Goal: Task Accomplishment & Management: Complete application form

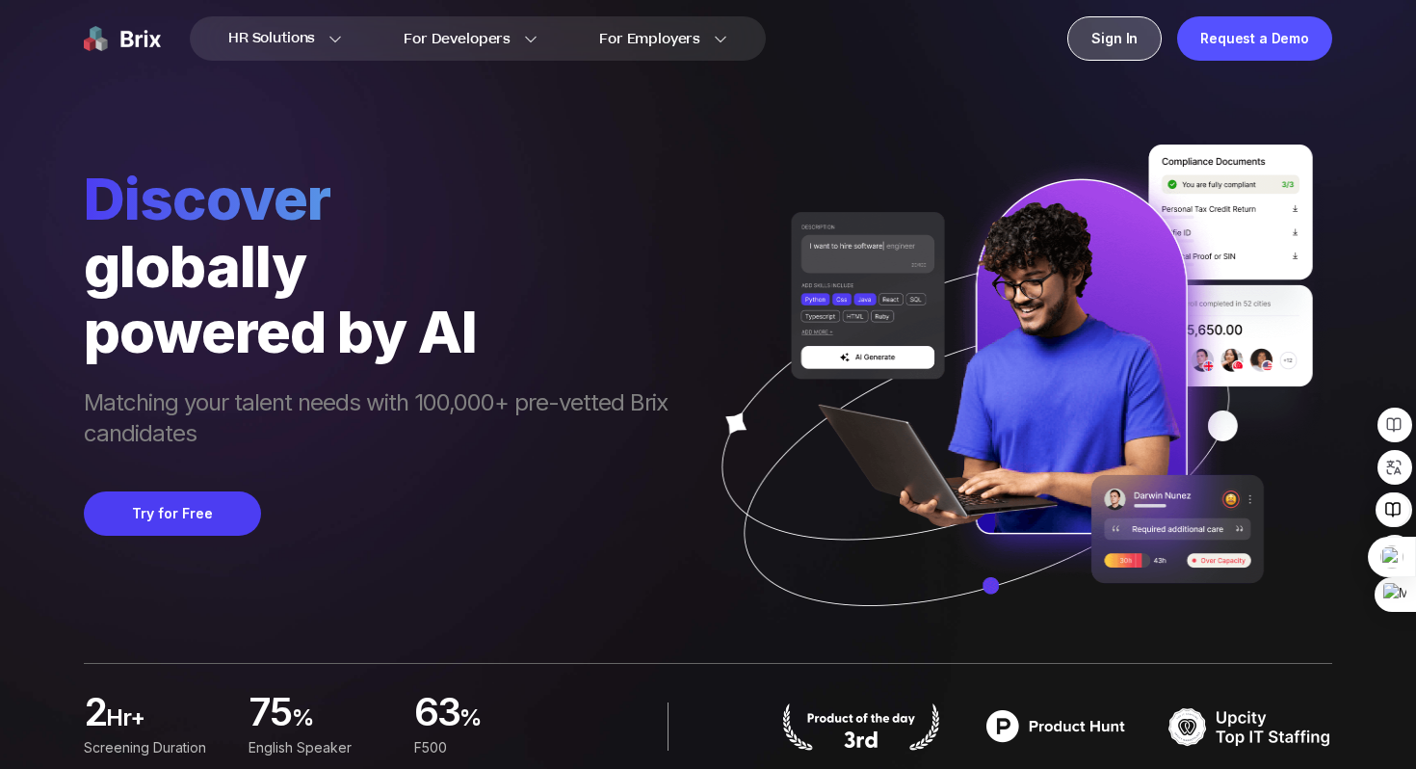
click at [1109, 44] on div "Sign In" at bounding box center [1115, 38] width 94 height 44
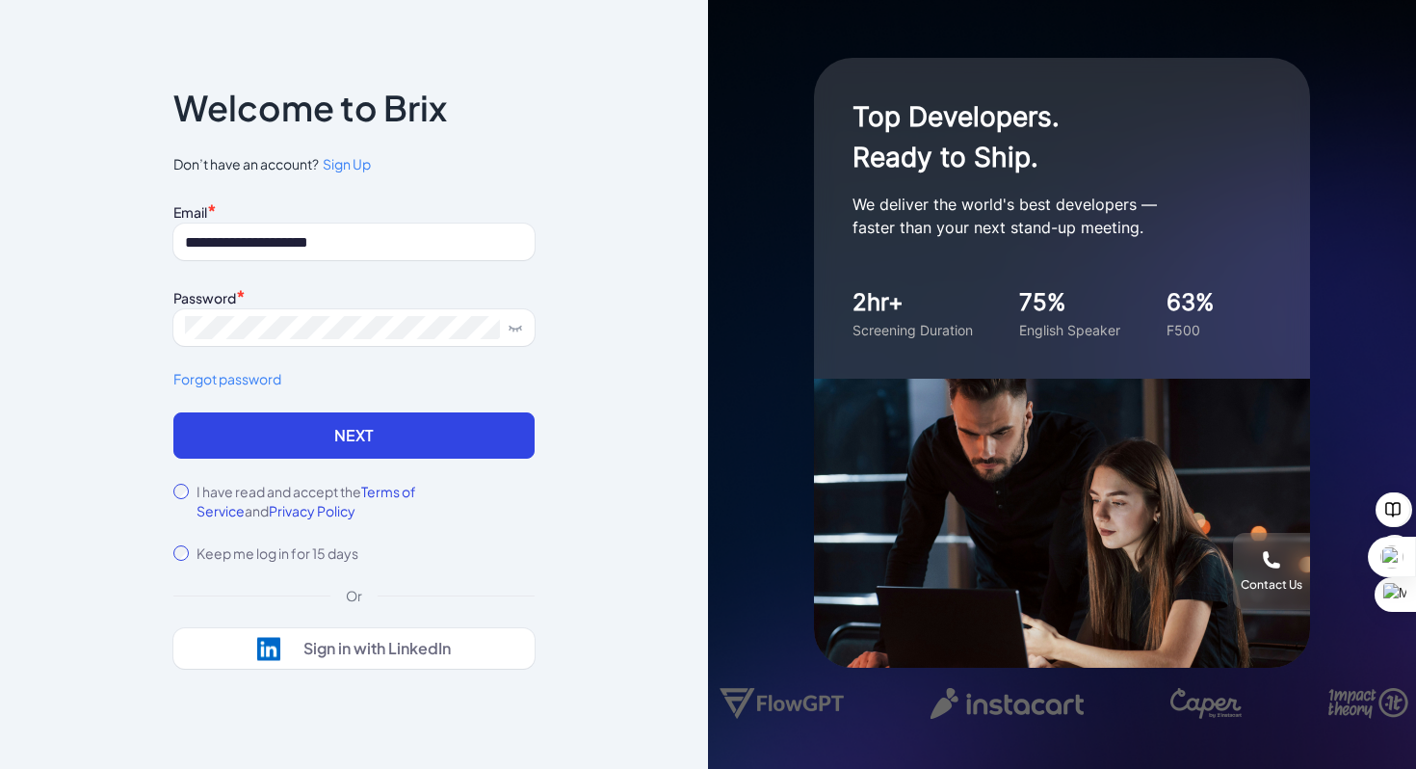
click at [347, 165] on span "Sign Up" at bounding box center [347, 163] width 48 height 17
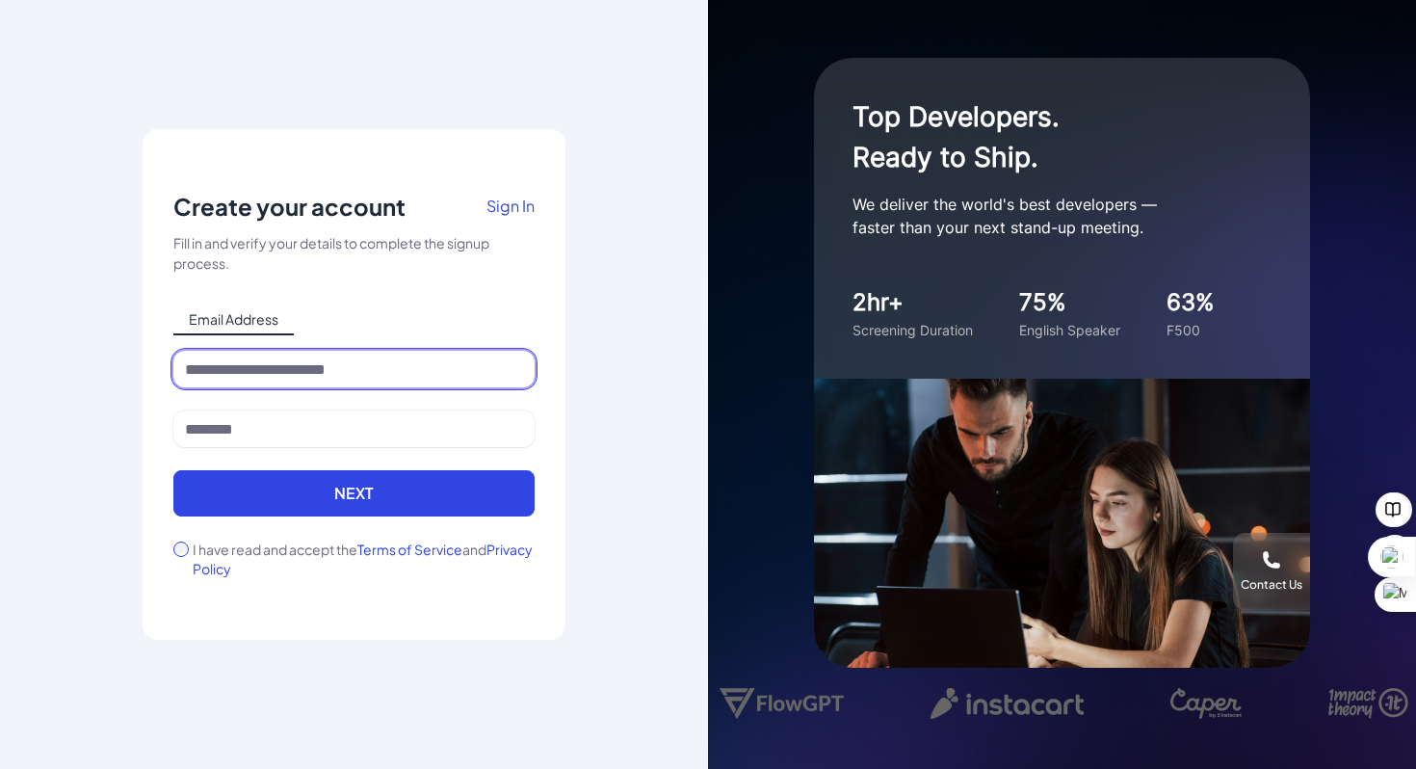
drag, startPoint x: 340, startPoint y: 361, endPoint x: 357, endPoint y: 387, distance: 31.3
click at [341, 361] on input at bounding box center [353, 369] width 361 height 37
type input "**********"
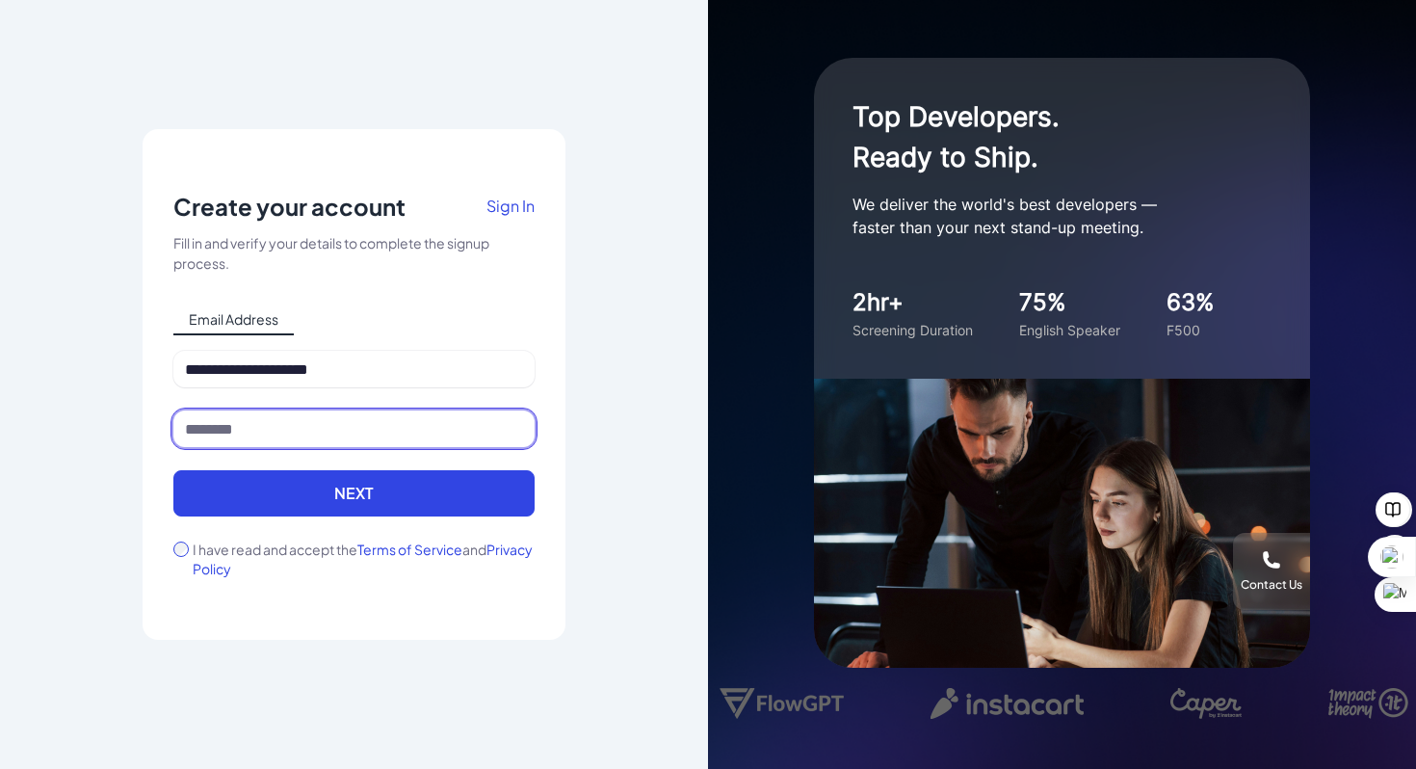
click at [332, 438] on input at bounding box center [353, 428] width 361 height 37
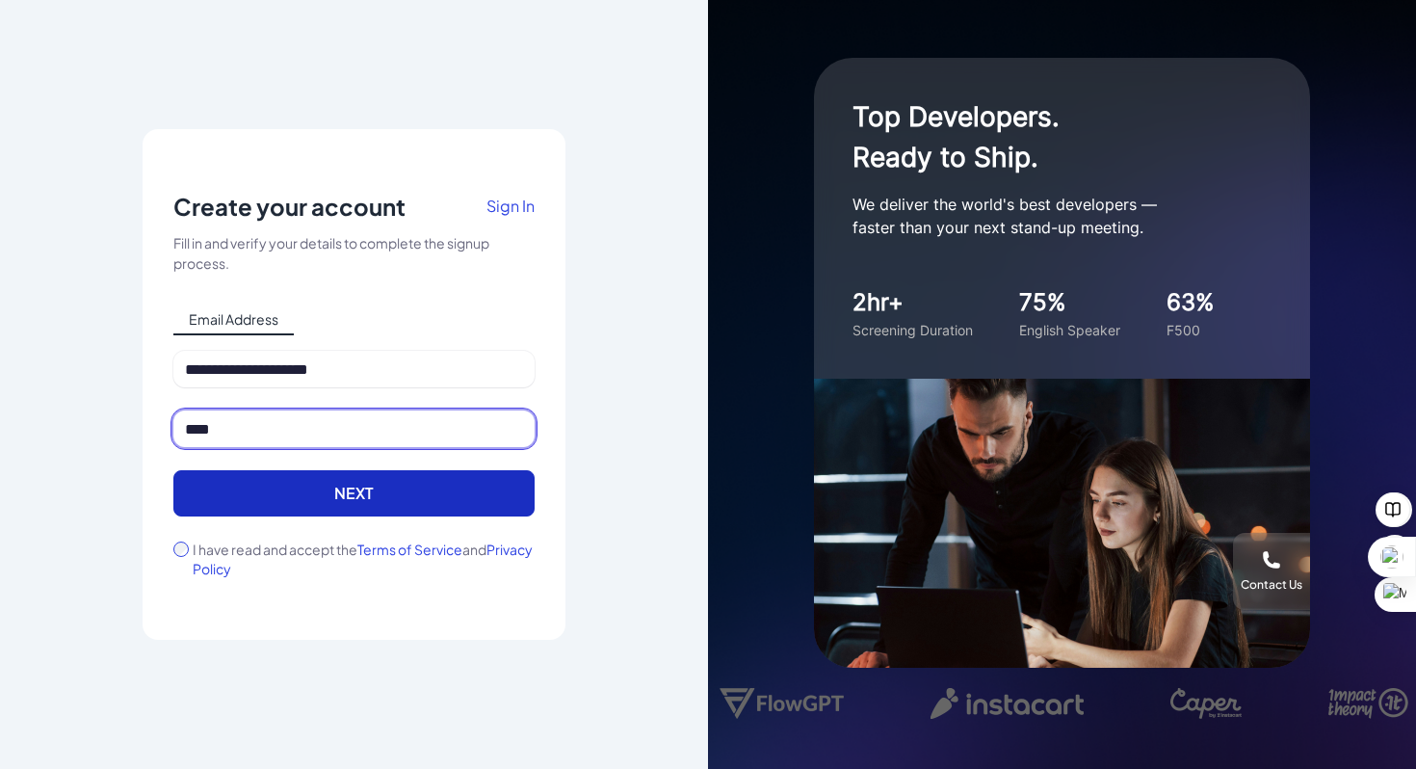
type input "****"
click at [352, 484] on button "Next" at bounding box center [353, 493] width 361 height 46
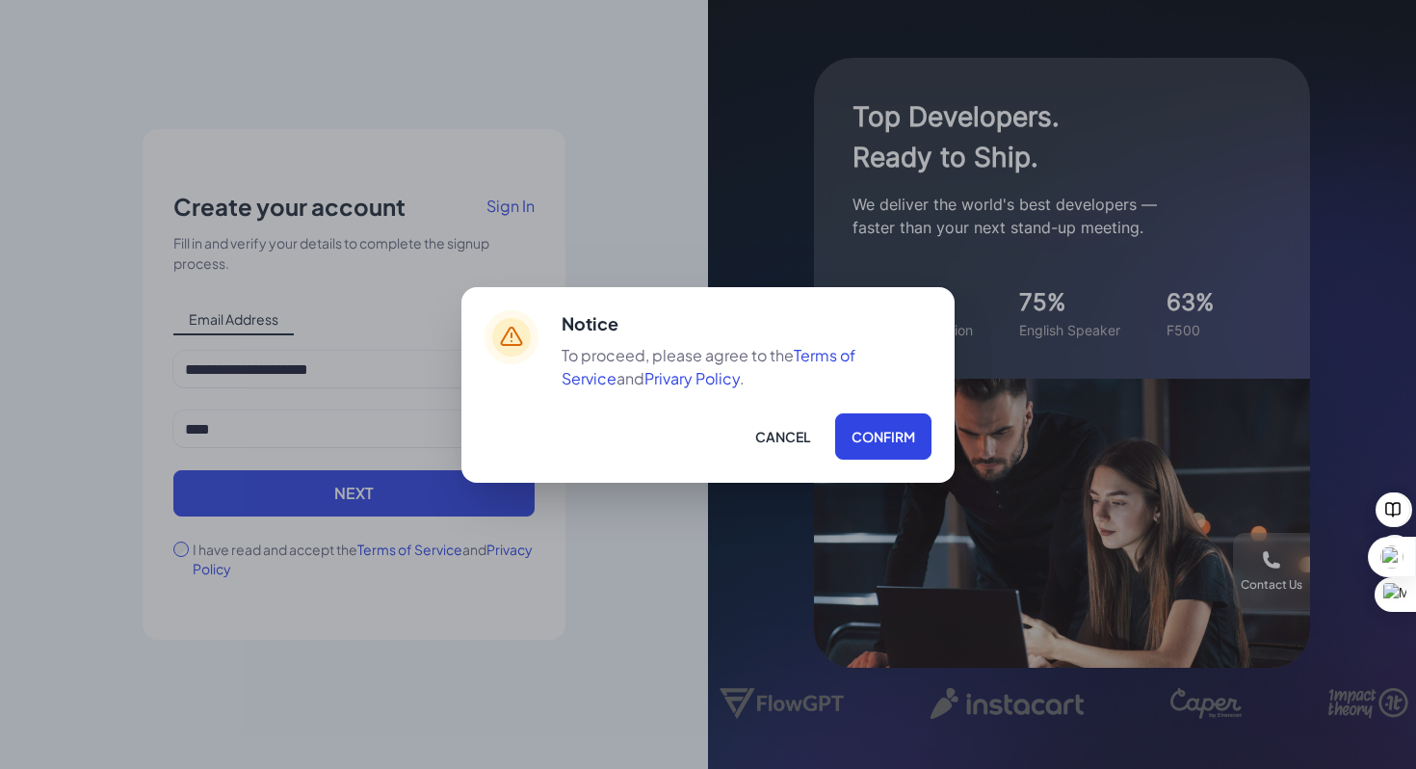
click at [886, 429] on button "Confirm" at bounding box center [883, 436] width 96 height 46
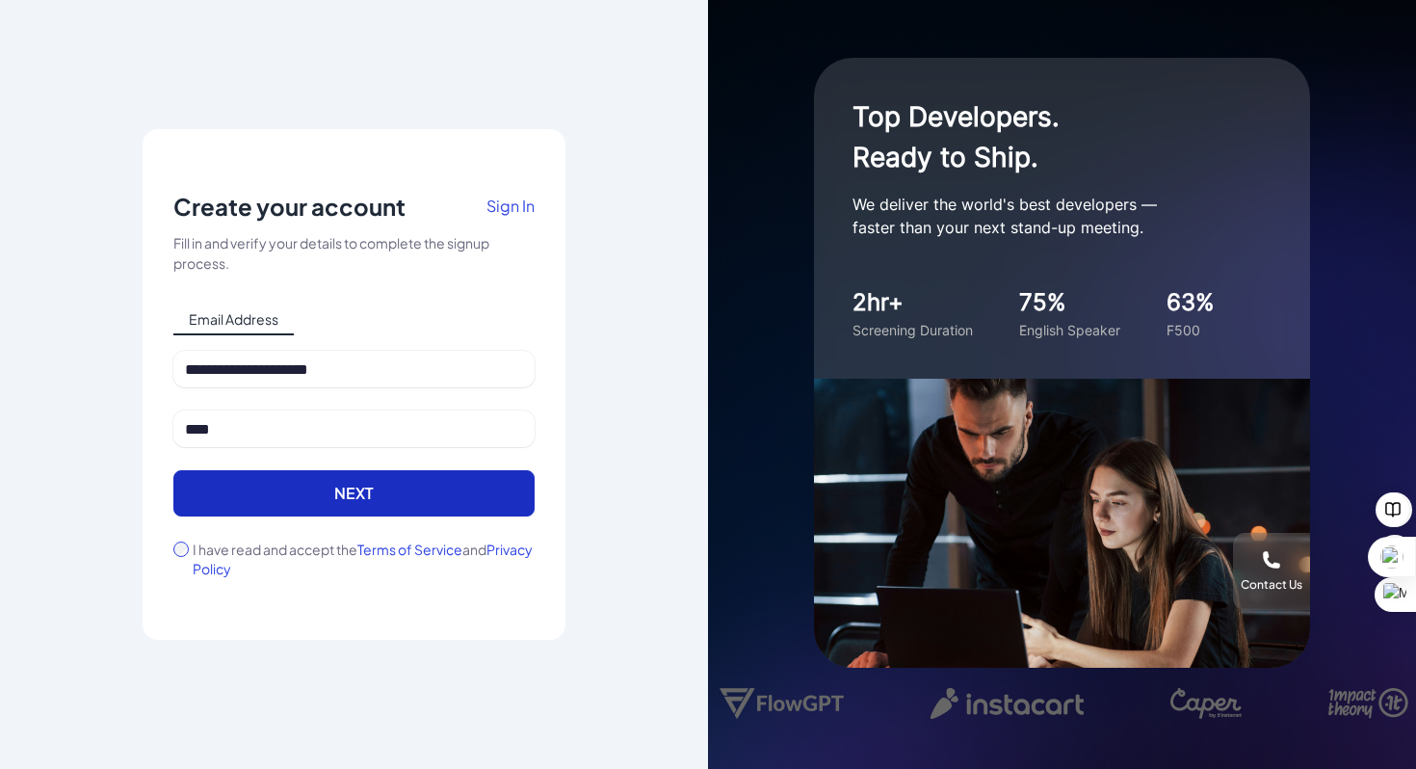
click at [274, 498] on button "Next" at bounding box center [353, 493] width 361 height 46
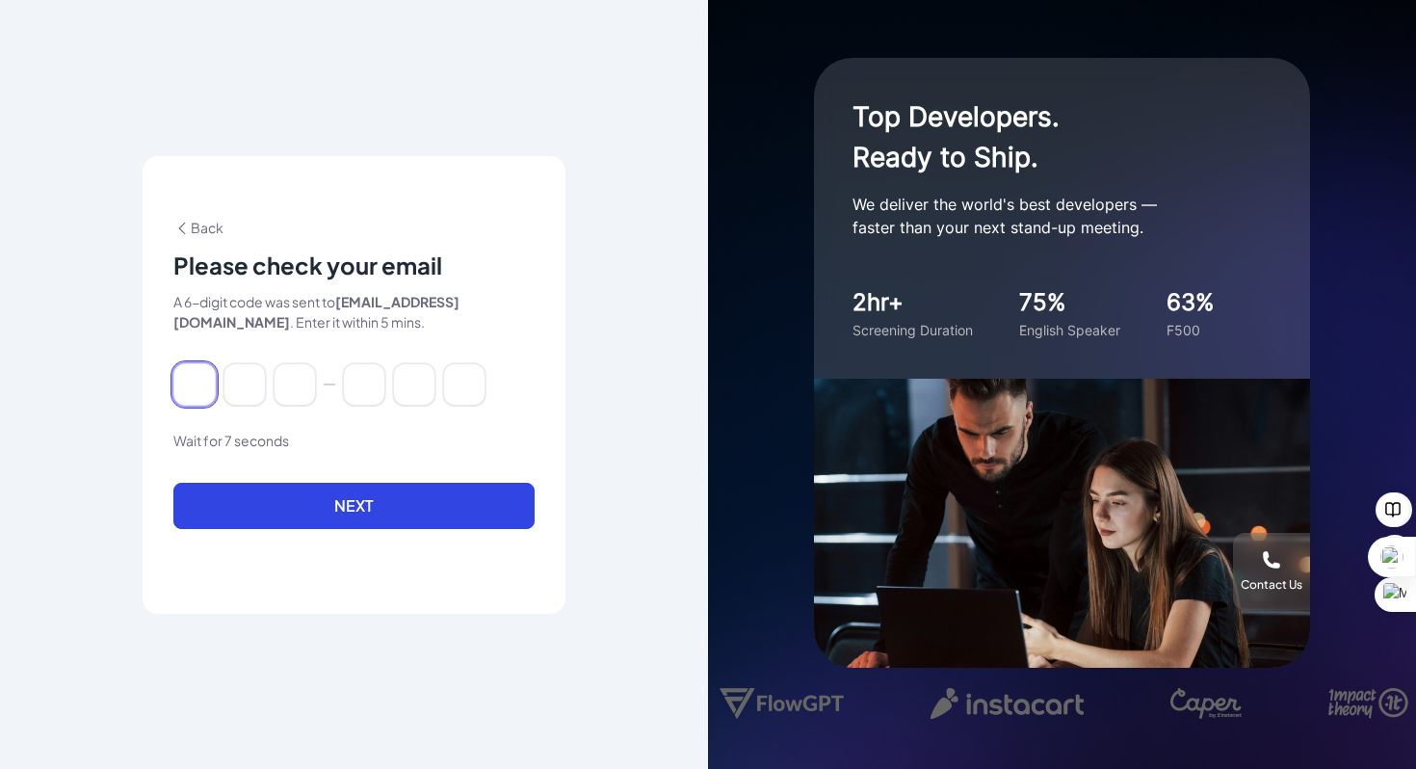
click at [210, 391] on input at bounding box center [194, 384] width 42 height 42
